Goal: Navigation & Orientation: Find specific page/section

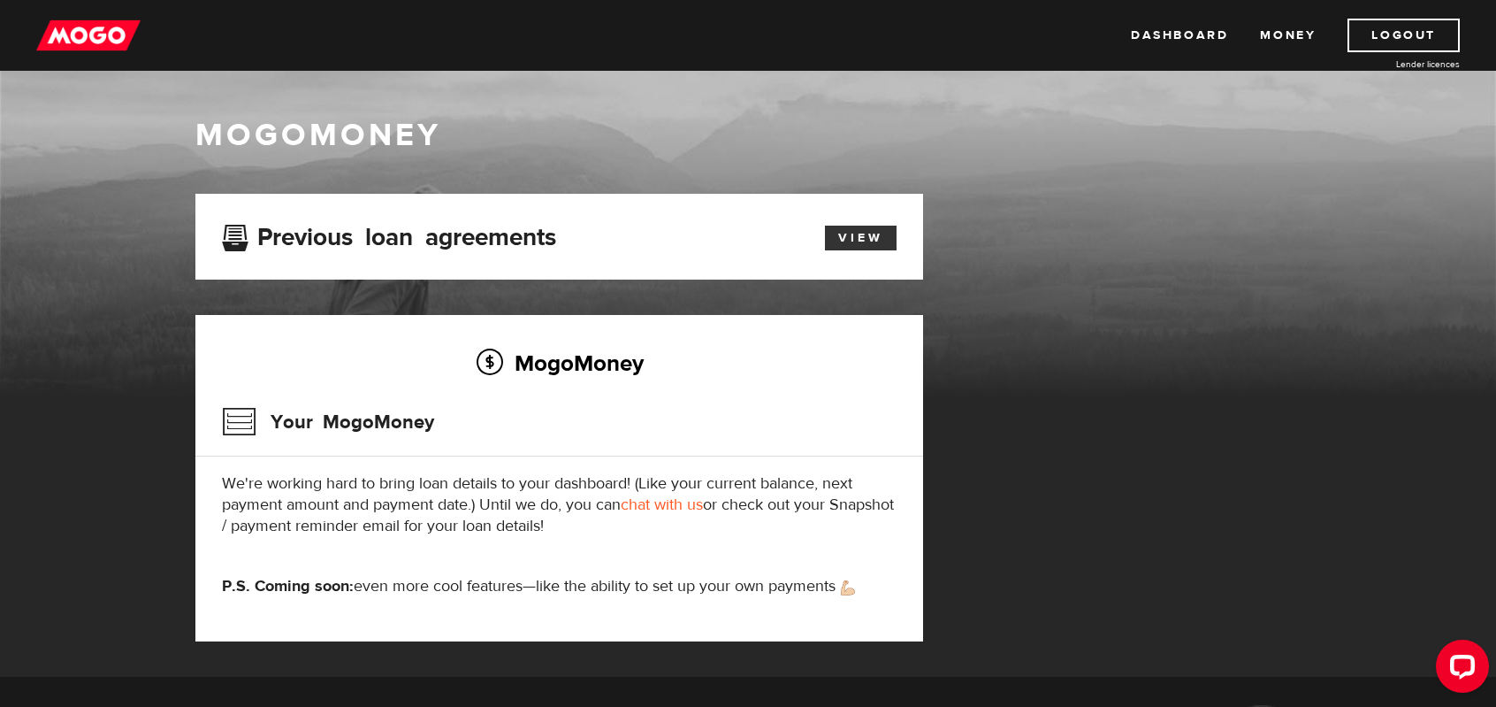
click at [851, 236] on link "View" at bounding box center [861, 238] width 72 height 25
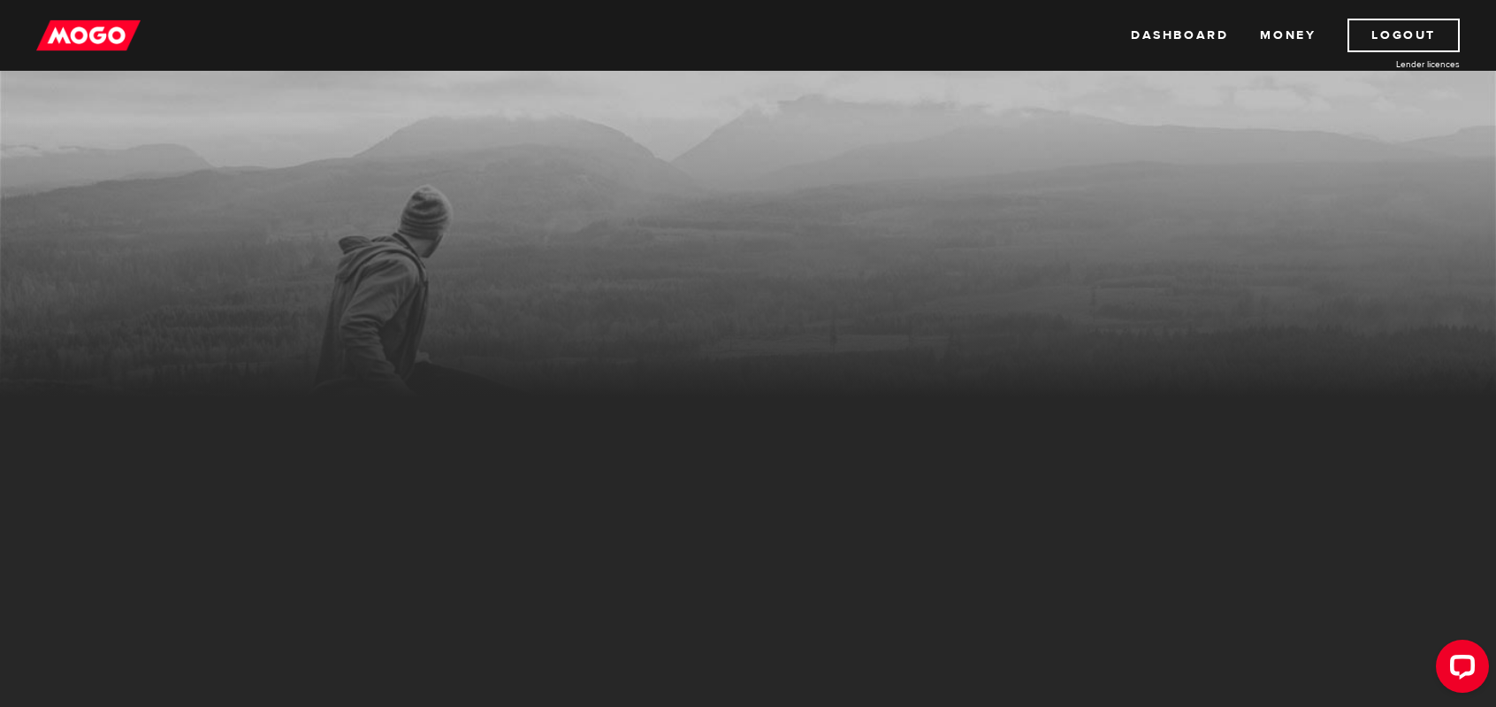
click at [1120, 28] on div "Dashboard Money Logout Lender licences Dashboard Money Logout Lender licences" at bounding box center [748, 35] width 1496 height 71
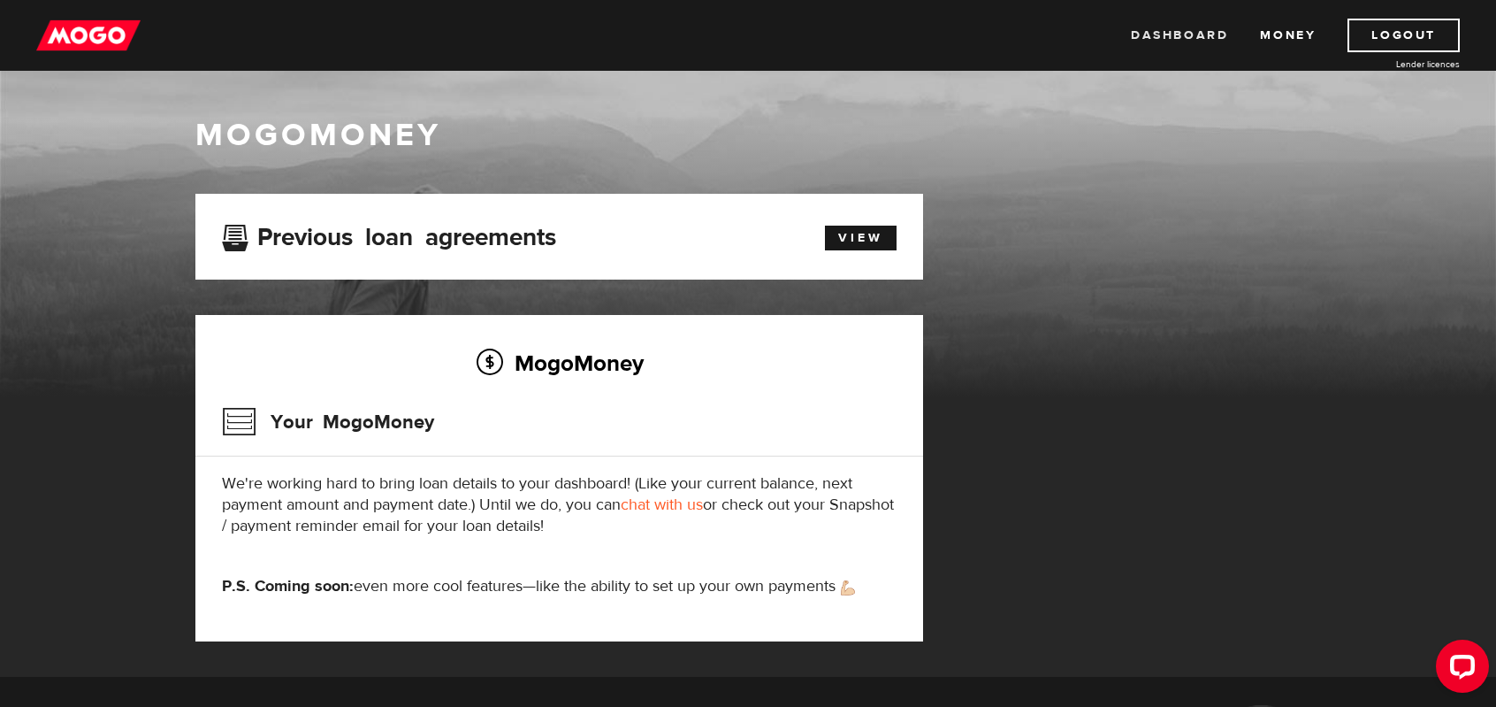
click at [1141, 42] on link "Dashboard" at bounding box center [1179, 36] width 97 height 34
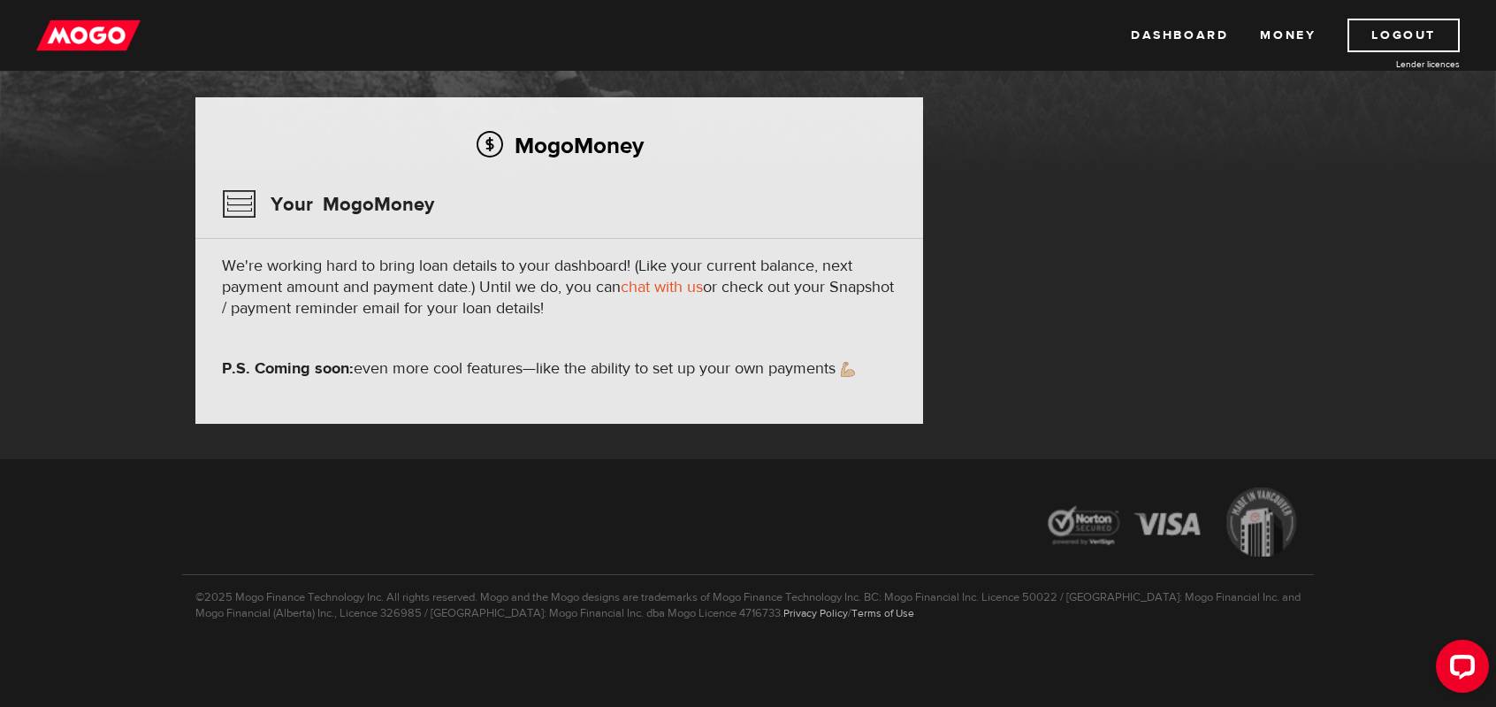
scroll to position [218, 0]
